Goal: Obtain resource: Obtain resource

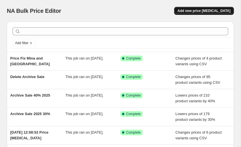
click at [191, 9] on span "Add new price [MEDICAL_DATA]" at bounding box center [204, 11] width 53 height 5
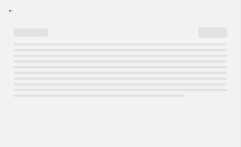
select select "percentage"
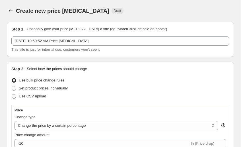
click at [34, 95] on span "Use CSV upload" at bounding box center [32, 96] width 27 height 4
click at [12, 94] on input "Use CSV upload" at bounding box center [12, 94] width 0 height 0
radio input "true"
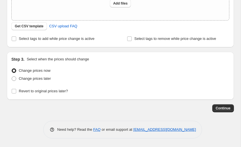
scroll to position [119, 0]
click at [36, 25] on span "Get CSV template" at bounding box center [29, 26] width 29 height 5
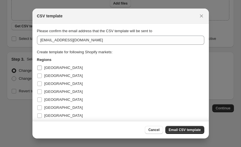
click at [43, 68] on label "[GEOGRAPHIC_DATA]" at bounding box center [60, 68] width 46 height 8
click at [42, 68] on input "[GEOGRAPHIC_DATA]" at bounding box center [39, 68] width 5 height 5
checkbox input "true"
click at [40, 75] on input "[GEOGRAPHIC_DATA]" at bounding box center [39, 76] width 5 height 5
checkbox input "true"
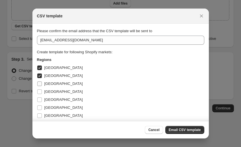
click at [39, 83] on input "[GEOGRAPHIC_DATA]" at bounding box center [39, 83] width 5 height 5
checkbox input "true"
click at [38, 89] on input "[GEOGRAPHIC_DATA]" at bounding box center [39, 91] width 5 height 5
checkbox input "true"
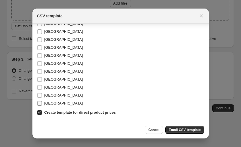
scroll to position [164, 0]
click at [44, 101] on span "[GEOGRAPHIC_DATA]" at bounding box center [63, 104] width 38 height 6
click at [42, 101] on input "[GEOGRAPHIC_DATA]" at bounding box center [39, 103] width 5 height 5
checkbox input "true"
click at [44, 99] on label "[GEOGRAPHIC_DATA]" at bounding box center [60, 95] width 46 height 8
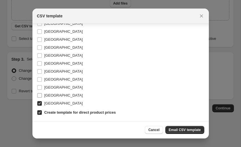
click at [42, 98] on input "[GEOGRAPHIC_DATA]" at bounding box center [39, 95] width 5 height 5
click at [45, 92] on label "[GEOGRAPHIC_DATA]" at bounding box center [60, 95] width 46 height 8
click at [42, 93] on input "[GEOGRAPHIC_DATA]" at bounding box center [39, 95] width 5 height 5
checkbox input "false"
click at [42, 91] on label "[GEOGRAPHIC_DATA]" at bounding box center [60, 87] width 46 height 8
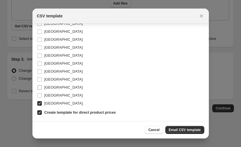
click at [42, 90] on input "[GEOGRAPHIC_DATA]" at bounding box center [39, 87] width 5 height 5
checkbox input "true"
click at [42, 96] on label "[GEOGRAPHIC_DATA]" at bounding box center [60, 95] width 46 height 8
click at [42, 96] on input "[GEOGRAPHIC_DATA]" at bounding box center [39, 95] width 5 height 5
checkbox input "true"
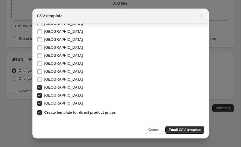
click at [47, 70] on span "[GEOGRAPHIC_DATA]" at bounding box center [63, 71] width 38 height 4
click at [42, 70] on input "[GEOGRAPHIC_DATA]" at bounding box center [39, 71] width 5 height 5
checkbox input "true"
click at [49, 58] on label "[GEOGRAPHIC_DATA]" at bounding box center [60, 56] width 46 height 8
click at [42, 58] on input "[GEOGRAPHIC_DATA]" at bounding box center [39, 55] width 5 height 5
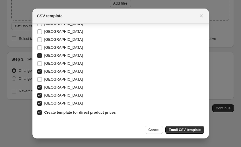
checkbox input "true"
click at [47, 63] on span "[GEOGRAPHIC_DATA]" at bounding box center [63, 63] width 38 height 4
click at [42, 63] on input "[GEOGRAPHIC_DATA]" at bounding box center [39, 63] width 5 height 5
checkbox input "true"
click at [46, 49] on span "[GEOGRAPHIC_DATA]" at bounding box center [63, 47] width 38 height 4
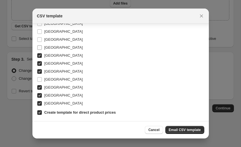
click at [42, 49] on input "[GEOGRAPHIC_DATA]" at bounding box center [39, 47] width 5 height 5
checkbox input "true"
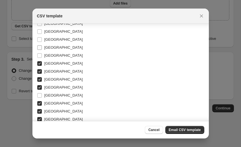
click at [46, 49] on span "[GEOGRAPHIC_DATA]" at bounding box center [63, 47] width 38 height 4
click at [42, 49] on input "[GEOGRAPHIC_DATA]" at bounding box center [39, 47] width 5 height 5
checkbox input "true"
click at [46, 52] on label "[GEOGRAPHIC_DATA]" at bounding box center [60, 56] width 46 height 8
click at [42, 53] on input "[GEOGRAPHIC_DATA]" at bounding box center [39, 55] width 5 height 5
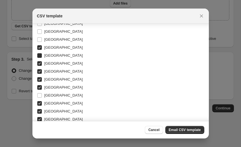
checkbox input "true"
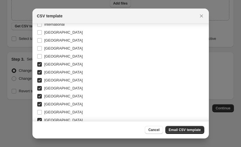
scroll to position [126, 0]
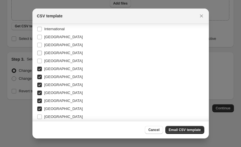
click at [46, 52] on span "[GEOGRAPHIC_DATA]" at bounding box center [63, 53] width 38 height 4
click at [42, 52] on input "[GEOGRAPHIC_DATA]" at bounding box center [39, 53] width 5 height 5
checkbox input "true"
click at [45, 63] on span "[GEOGRAPHIC_DATA]" at bounding box center [63, 61] width 38 height 4
click at [42, 63] on input "[GEOGRAPHIC_DATA]" at bounding box center [39, 61] width 5 height 5
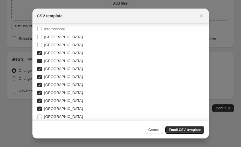
checkbox input "true"
click at [49, 47] on span "[GEOGRAPHIC_DATA]" at bounding box center [63, 45] width 38 height 6
click at [42, 47] on input "[GEOGRAPHIC_DATA]" at bounding box center [39, 45] width 5 height 5
checkbox input "true"
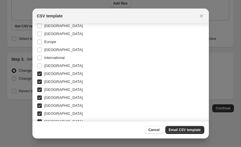
scroll to position [97, 0]
click at [48, 52] on span "[GEOGRAPHIC_DATA]" at bounding box center [63, 50] width 38 height 4
click at [42, 52] on input "[GEOGRAPHIC_DATA]" at bounding box center [39, 50] width 5 height 5
checkbox input "true"
click at [46, 62] on label "International" at bounding box center [51, 58] width 28 height 8
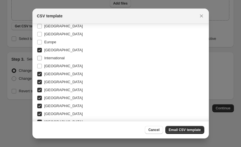
click at [42, 60] on input "International" at bounding box center [39, 58] width 5 height 5
checkbox input "true"
click at [45, 68] on span "[GEOGRAPHIC_DATA]" at bounding box center [63, 66] width 38 height 6
click at [42, 68] on input "[GEOGRAPHIC_DATA]" at bounding box center [39, 66] width 5 height 5
checkbox input "true"
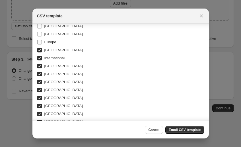
click at [53, 44] on span "Europe" at bounding box center [50, 42] width 12 height 4
click at [42, 44] on input "Europe" at bounding box center [39, 42] width 5 height 5
checkbox input "true"
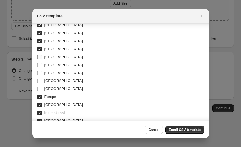
click at [51, 57] on span "[GEOGRAPHIC_DATA]" at bounding box center [63, 57] width 38 height 4
click at [42, 57] on input "[GEOGRAPHIC_DATA]" at bounding box center [39, 57] width 5 height 5
checkbox input "true"
click at [48, 64] on span "[GEOGRAPHIC_DATA]" at bounding box center [63, 65] width 38 height 4
click at [42, 64] on input "[GEOGRAPHIC_DATA]" at bounding box center [39, 65] width 5 height 5
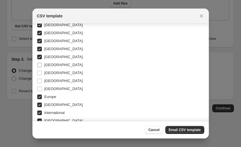
checkbox input "true"
click at [46, 71] on span "[GEOGRAPHIC_DATA]" at bounding box center [63, 73] width 38 height 4
click at [42, 71] on input "[GEOGRAPHIC_DATA]" at bounding box center [39, 73] width 5 height 5
checkbox input "true"
click at [46, 81] on span "[GEOGRAPHIC_DATA]" at bounding box center [63, 81] width 38 height 4
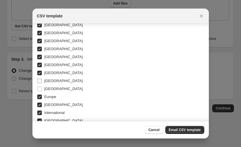
click at [42, 81] on input "[GEOGRAPHIC_DATA]" at bounding box center [39, 81] width 5 height 5
checkbox input "true"
click at [46, 90] on span "[GEOGRAPHIC_DATA]" at bounding box center [63, 89] width 38 height 4
click at [42, 90] on input "[GEOGRAPHIC_DATA]" at bounding box center [39, 89] width 5 height 5
checkbox input "true"
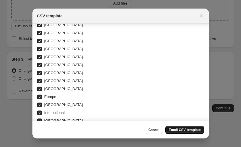
click at [203, 131] on button "Email CSV template" at bounding box center [185, 130] width 39 height 8
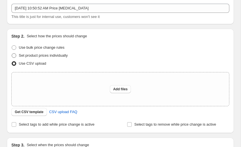
scroll to position [44, 0]
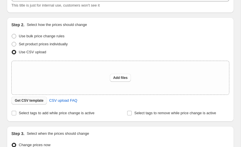
click at [29, 99] on span "Get CSV template" at bounding box center [29, 100] width 29 height 5
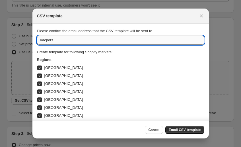
drag, startPoint x: 82, startPoint y: 41, endPoint x: 52, endPoint y: 41, distance: 29.6
click at [52, 41] on input "kacpers" at bounding box center [121, 40] width 168 height 9
click at [51, 40] on input "[EMAIL_ADDRESS][DOMAIN_NAME]" at bounding box center [121, 40] width 168 height 9
type input "[EMAIL_ADDRESS][DOMAIN_NAME]"
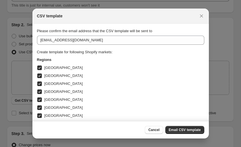
click at [134, 55] on div "Create template for following Shopify markets:" at bounding box center [121, 52] width 168 height 6
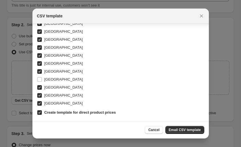
scroll to position [164, 0]
click at [197, 131] on span "Email CSV template" at bounding box center [185, 130] width 32 height 5
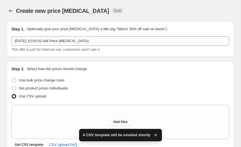
scroll to position [44, 0]
